Goal: Check status

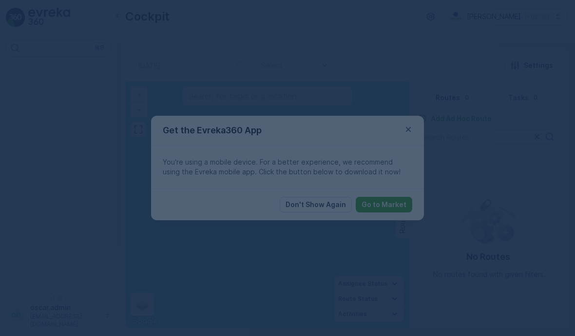
drag, startPoint x: 415, startPoint y: 120, endPoint x: 410, endPoint y: 126, distance: 7.9
click at [411, 125] on div at bounding box center [287, 168] width 575 height 336
click at [410, 127] on div at bounding box center [287, 168] width 575 height 336
click at [408, 128] on div at bounding box center [287, 168] width 575 height 336
click at [408, 131] on icon "button" at bounding box center [409, 129] width 10 height 10
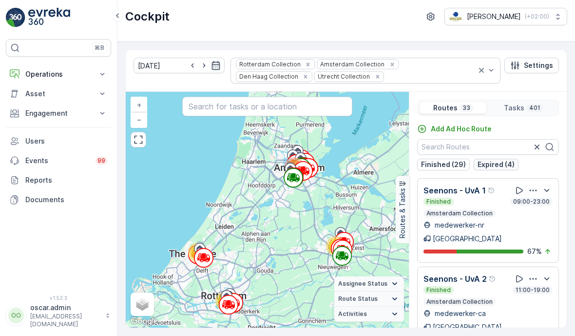
click at [510, 162] on p "Expired (4)" at bounding box center [496, 164] width 37 height 10
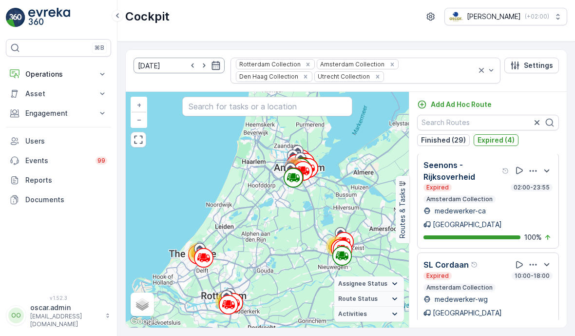
scroll to position [39, 0]
click at [199, 60] on icon "button" at bounding box center [204, 65] width 10 height 10
type input "[DATE]"
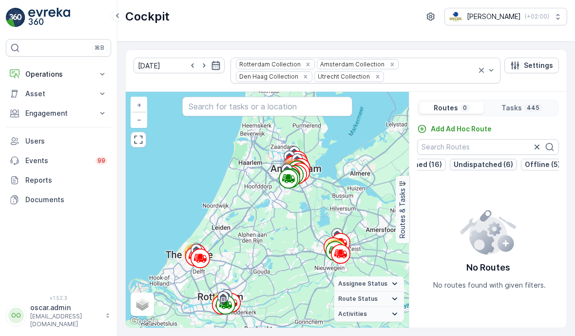
scroll to position [0, 84]
click at [510, 159] on p "Undispatched (6)" at bounding box center [484, 164] width 59 height 10
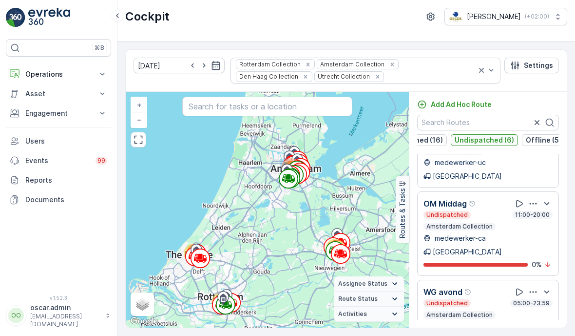
scroll to position [24, 0]
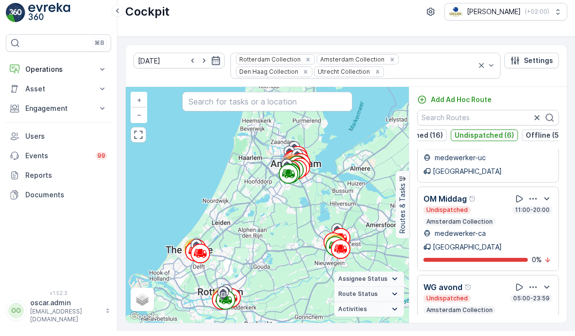
click at [473, 100] on div "Add Ad Hoc Route Dispatched (8) Finished (16) Undispatched (6) Offline (5) Seen…" at bounding box center [489, 209] width 158 height 220
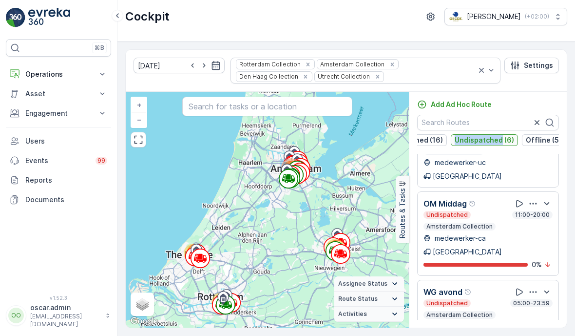
click at [474, 135] on p "Undispatched (6)" at bounding box center [484, 140] width 59 height 10
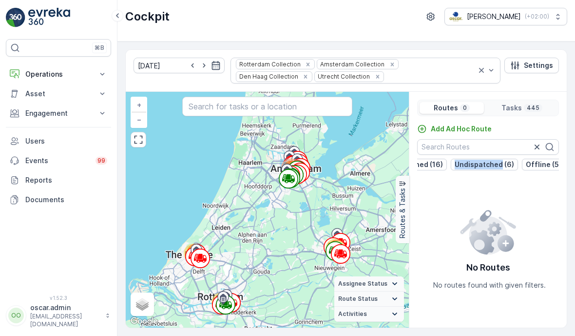
scroll to position [0, 0]
click at [545, 159] on p "Offline (5)" at bounding box center [544, 164] width 36 height 10
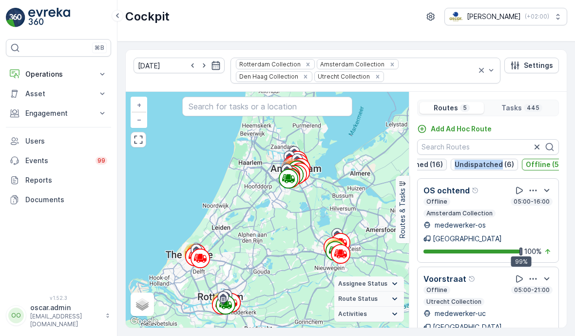
drag, startPoint x: 538, startPoint y: 126, endPoint x: 431, endPoint y: 122, distance: 107.3
click at [535, 159] on p "Offline (5)" at bounding box center [544, 164] width 36 height 10
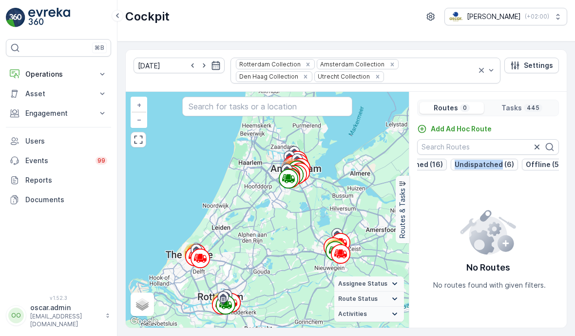
click at [432, 159] on p "Finished (16)" at bounding box center [421, 164] width 44 height 10
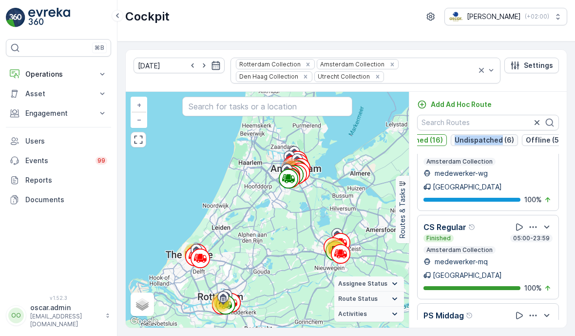
scroll to position [24, 0]
drag, startPoint x: 466, startPoint y: 106, endPoint x: 461, endPoint y: 106, distance: 5.4
click at [465, 106] on div "Add Ad Hoc Route Dispatched (8) Finished (16) Undispatched (6) Offline (5) Seen…" at bounding box center [489, 209] width 158 height 220
click at [445, 134] on div "Dispatched (8) Finished (16) Undispatched (6) Offline (5)" at bounding box center [488, 140] width 142 height 12
click at [443, 134] on button "Finished (16)" at bounding box center [421, 140] width 52 height 12
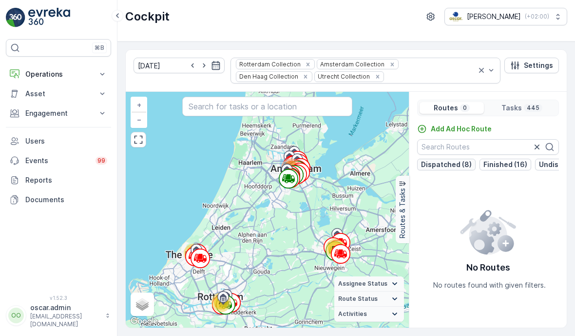
scroll to position [0, 0]
click at [447, 159] on p "Dispatched (8)" at bounding box center [446, 164] width 51 height 10
